Goal: Transaction & Acquisition: Purchase product/service

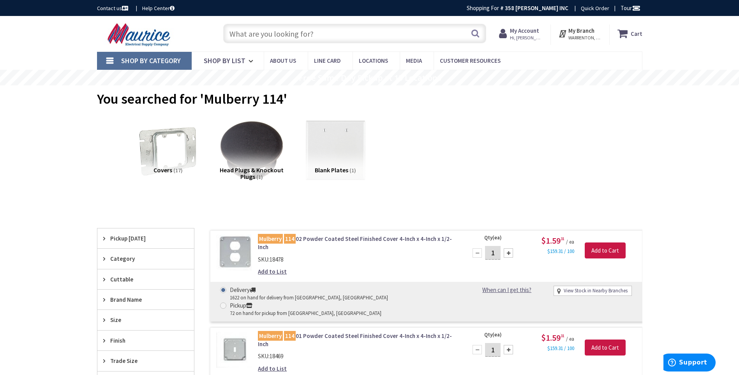
click at [318, 34] on input "text" at bounding box center [354, 33] width 263 height 19
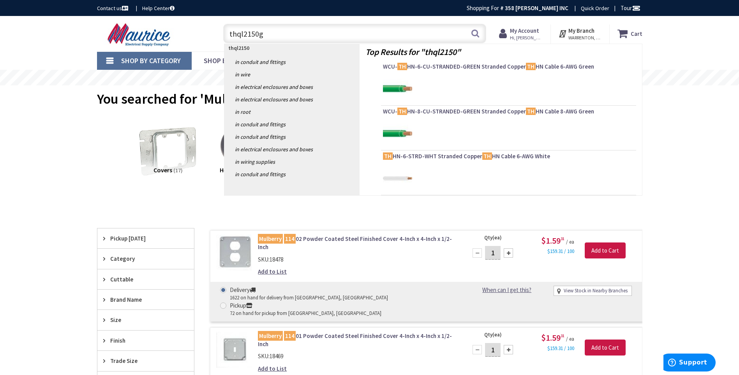
type input "thql2150gf"
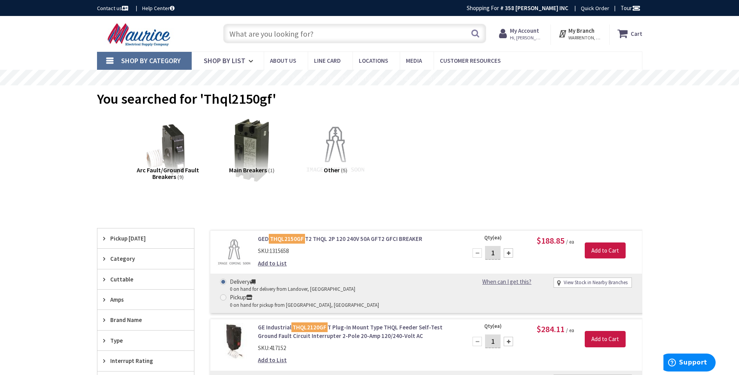
click at [337, 30] on input "text" at bounding box center [354, 33] width 263 height 19
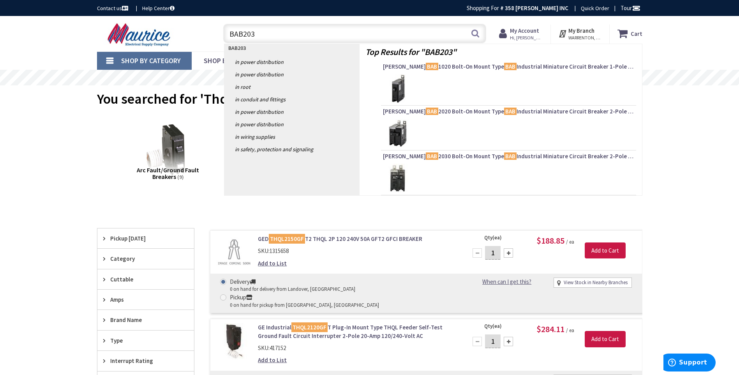
type input "BAB2030"
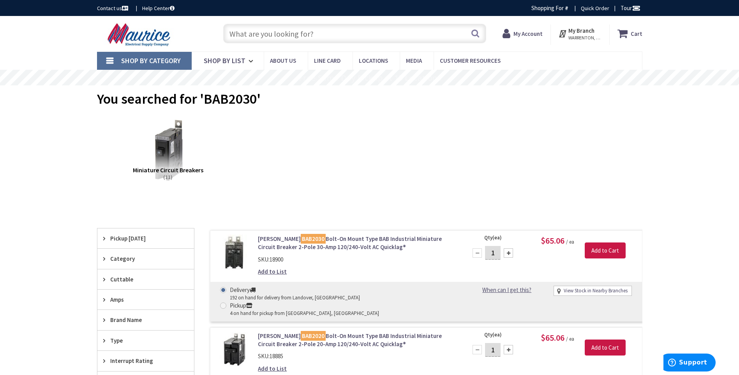
click at [341, 237] on link "Eaton BAB2030 Bolt-On Mount Type BAB Industrial Miniature Circuit Breaker 2-Pol…" at bounding box center [357, 243] width 198 height 17
